Goal: Task Accomplishment & Management: Manage account settings

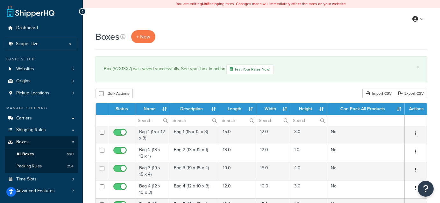
select select "1000"
click at [327, 41] on div "Boxes + New" at bounding box center [260, 36] width 331 height 13
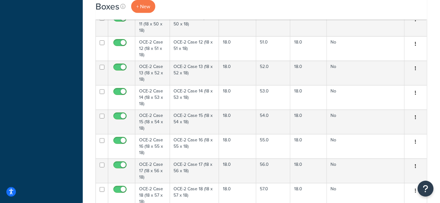
scroll to position [9880, 0]
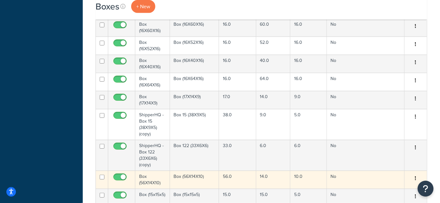
click at [415, 176] on icon "button" at bounding box center [415, 178] width 1 height 4
click at [392, 197] on link "Duplicate" at bounding box center [394, 203] width 50 height 13
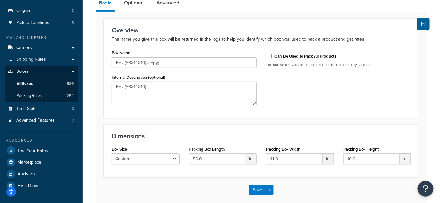
scroll to position [70, 0]
click at [273, 159] on input "14.0" at bounding box center [294, 159] width 56 height 11
type input "7.0"
click at [350, 160] on input "10.0" at bounding box center [371, 159] width 56 height 11
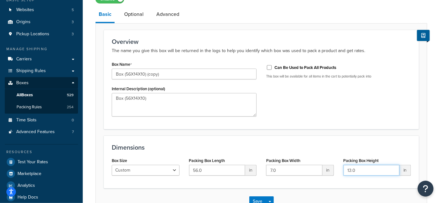
scroll to position [59, 0]
type input "13.0"
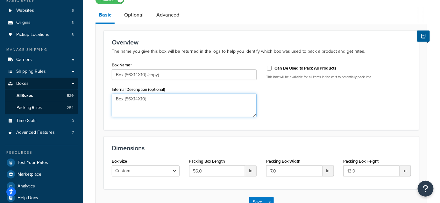
click at [136, 99] on textarea "Box (56X14X10)" at bounding box center [184, 106] width 145 height 24
click at [142, 99] on textarea "Box (56X7X10)" at bounding box center [184, 106] width 145 height 24
drag, startPoint x: 152, startPoint y: 100, endPoint x: 108, endPoint y: 97, distance: 44.3
click at [108, 97] on div "Box Name Box (56X14X10) (copy) Internal Description (optional) Box (56X7X13)" at bounding box center [184, 91] width 154 height 62
type textarea "Box (56X7X13)"
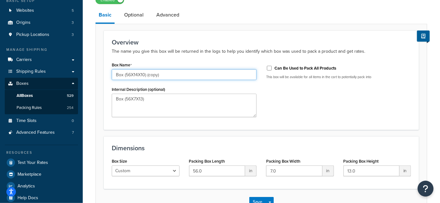
click at [174, 76] on input "Box (56X14X10) (copy)" at bounding box center [184, 74] width 145 height 11
paste input "7X13"
type input "Box (56X7X13)"
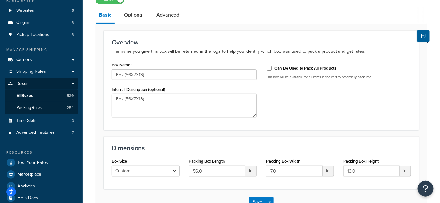
click at [304, 104] on div "Box Name Box (56X7X13) Internal Description (optional) Box (56X7X13) Can Be Use…" at bounding box center [261, 91] width 308 height 62
click at [262, 201] on button "Save" at bounding box center [257, 202] width 17 height 10
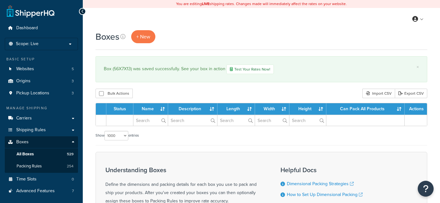
select select "1000"
